Goal: Task Accomplishment & Management: Manage account settings

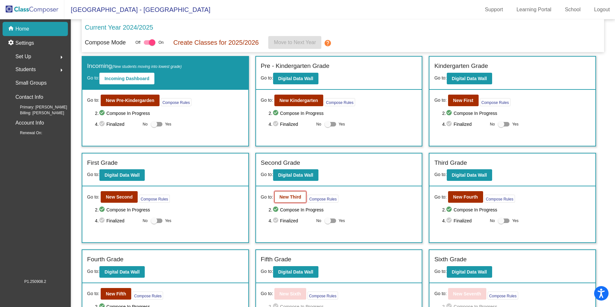
click at [298, 198] on b "New Third" at bounding box center [290, 196] width 22 height 5
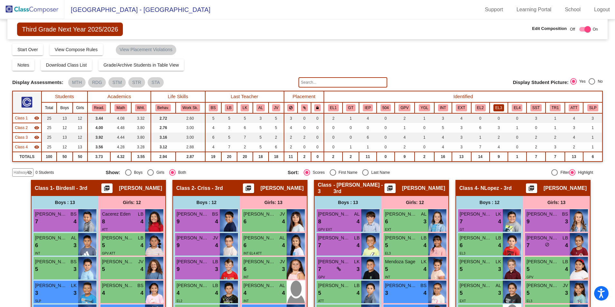
click at [498, 108] on button "EL3" at bounding box center [498, 107] width 11 height 7
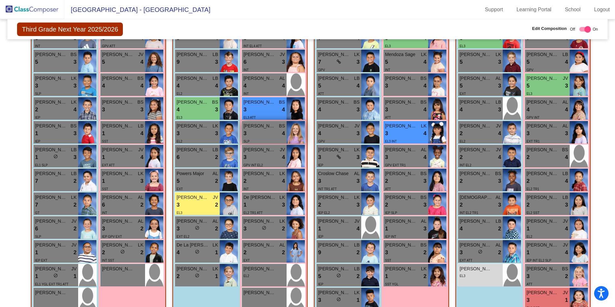
scroll to position [221, 0]
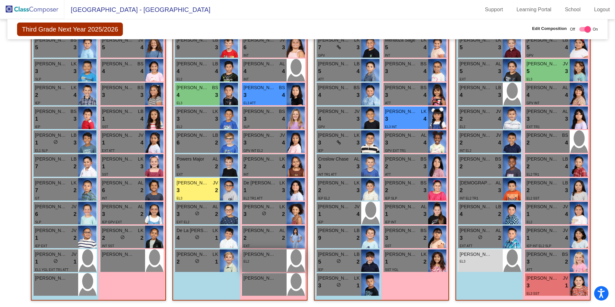
click at [260, 260] on div "EL2" at bounding box center [263, 261] width 41 height 7
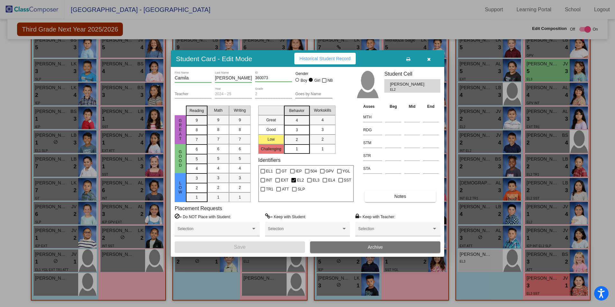
click at [395, 86] on span "[PERSON_NAME] [PERSON_NAME]" at bounding box center [408, 84] width 36 height 6
click at [394, 89] on span "EL2" at bounding box center [405, 89] width 31 height 5
click at [402, 88] on span "EL2" at bounding box center [405, 89] width 31 height 5
click at [401, 82] on span "[PERSON_NAME] [PERSON_NAME]" at bounding box center [408, 84] width 36 height 6
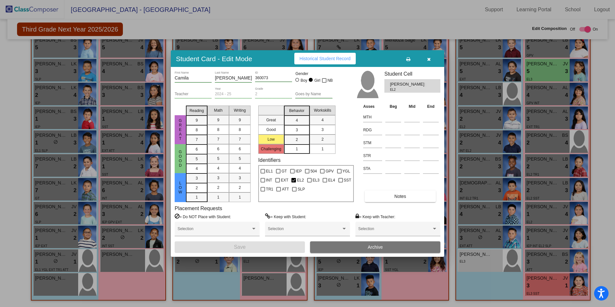
click at [401, 83] on span "[PERSON_NAME] [PERSON_NAME]" at bounding box center [408, 84] width 36 height 6
click at [399, 84] on span "[PERSON_NAME] [PERSON_NAME]" at bounding box center [408, 84] width 36 height 6
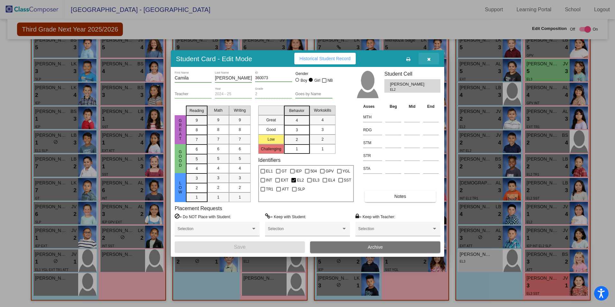
click at [429, 60] on icon "button" at bounding box center [429, 59] width 4 height 5
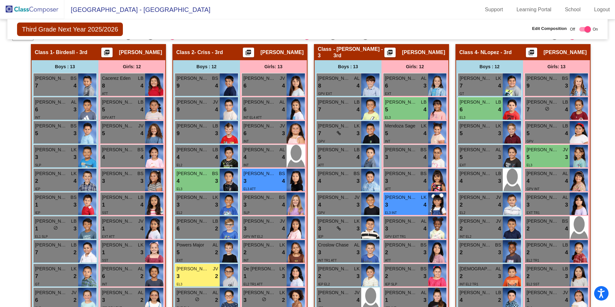
scroll to position [29, 0]
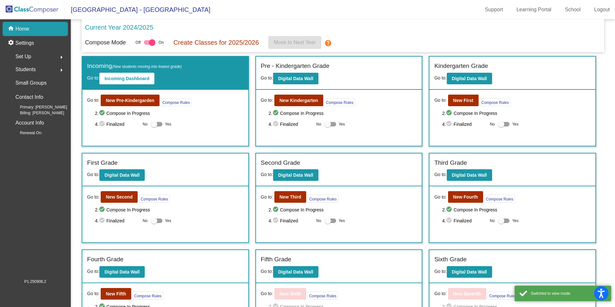
click at [26, 70] on span "Students" at bounding box center [25, 69] width 20 height 9
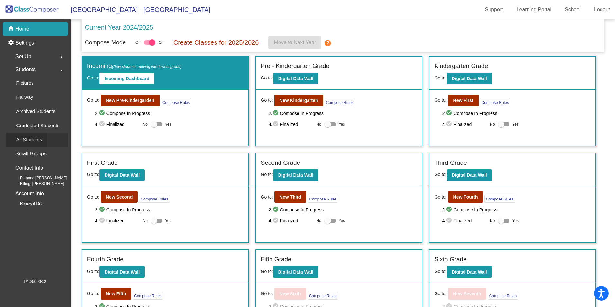
click at [40, 141] on p "All Students" at bounding box center [29, 140] width 26 height 8
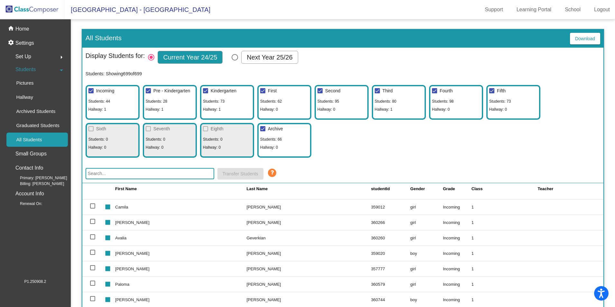
scroll to position [193, 0]
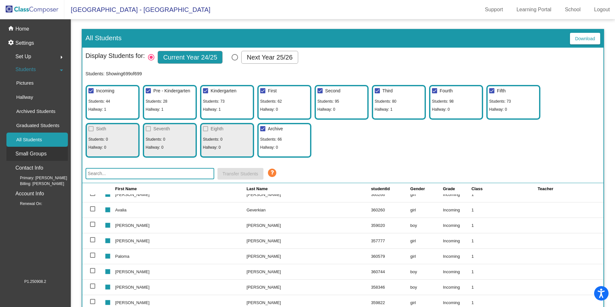
click at [49, 152] on div "Small Groups" at bounding box center [36, 154] width 61 height 14
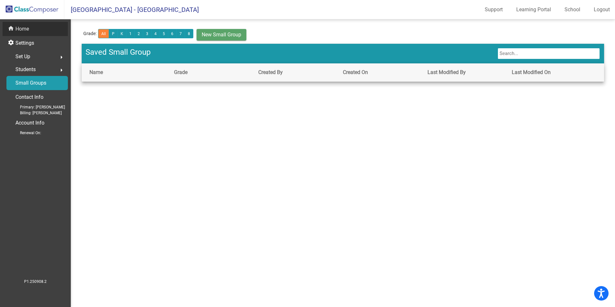
click at [25, 30] on p "Home" at bounding box center [22, 29] width 14 height 8
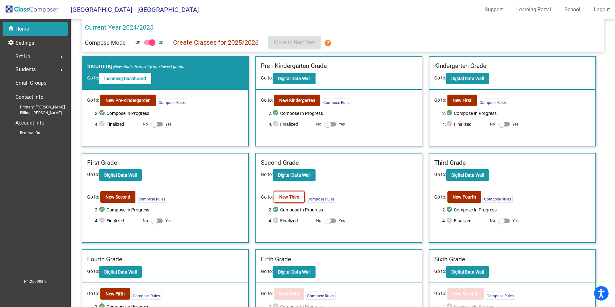
click at [286, 196] on b "New Third" at bounding box center [289, 196] width 20 height 5
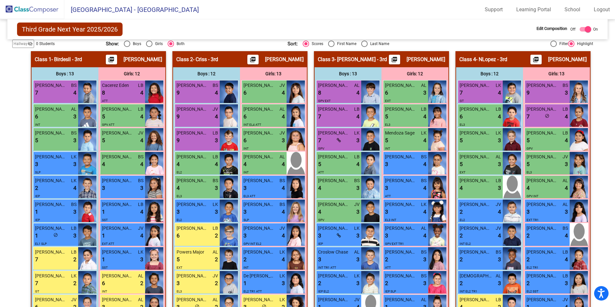
scroll to position [221, 0]
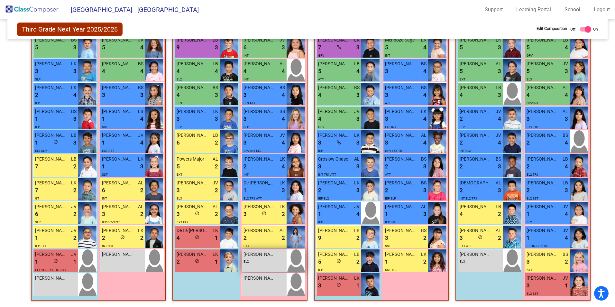
click at [267, 256] on span "[PERSON_NAME] [PERSON_NAME]" at bounding box center [259, 254] width 32 height 7
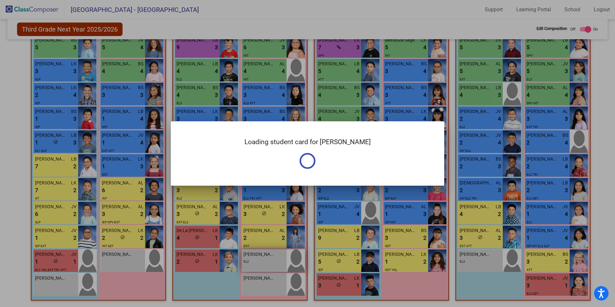
click at [267, 256] on div "Loading student card for [PERSON_NAME]" at bounding box center [307, 153] width 615 height 307
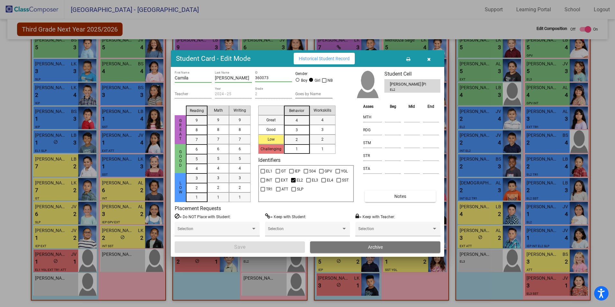
click at [401, 84] on span "[PERSON_NAME] [PERSON_NAME]" at bounding box center [408, 84] width 36 height 6
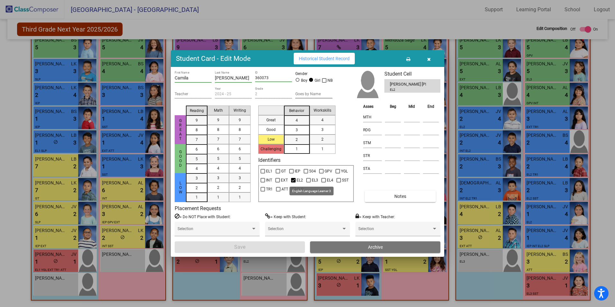
click at [309, 179] on div at bounding box center [308, 180] width 5 height 5
click at [308, 182] on input "EL3" at bounding box center [308, 182] width 0 height 0
checkbox input "true"
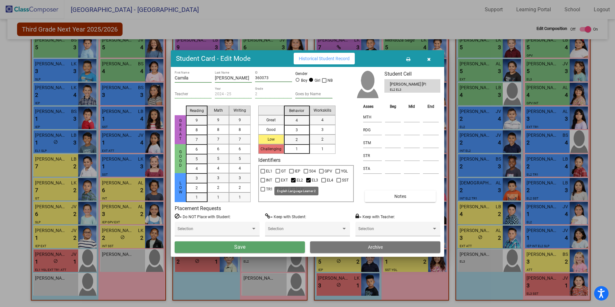
click at [294, 179] on div at bounding box center [293, 180] width 5 height 5
click at [293, 182] on input "EL2" at bounding box center [293, 182] width 0 height 0
checkbox input "false"
click at [280, 244] on button "Save" at bounding box center [240, 247] width 130 height 12
